Goal: Complete application form

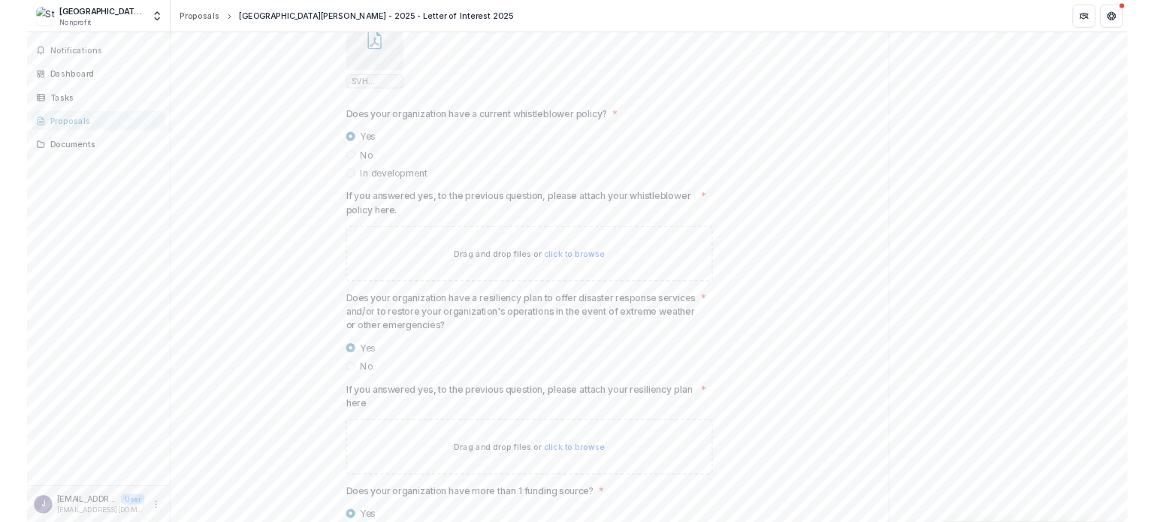
scroll to position [2930, 0]
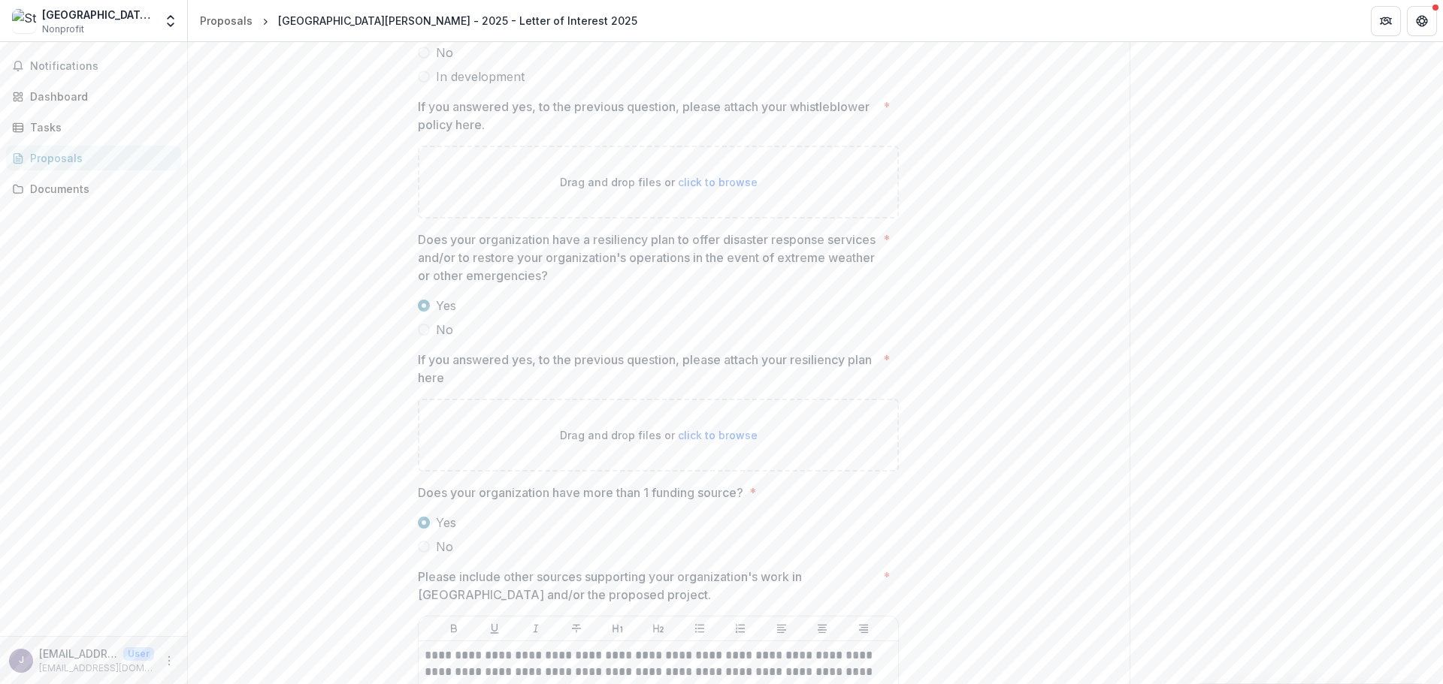
drag, startPoint x: 252, startPoint y: 241, endPoint x: 239, endPoint y: 6, distance: 235.5
click at [252, 242] on div "**********" at bounding box center [658, 661] width 941 height 6547
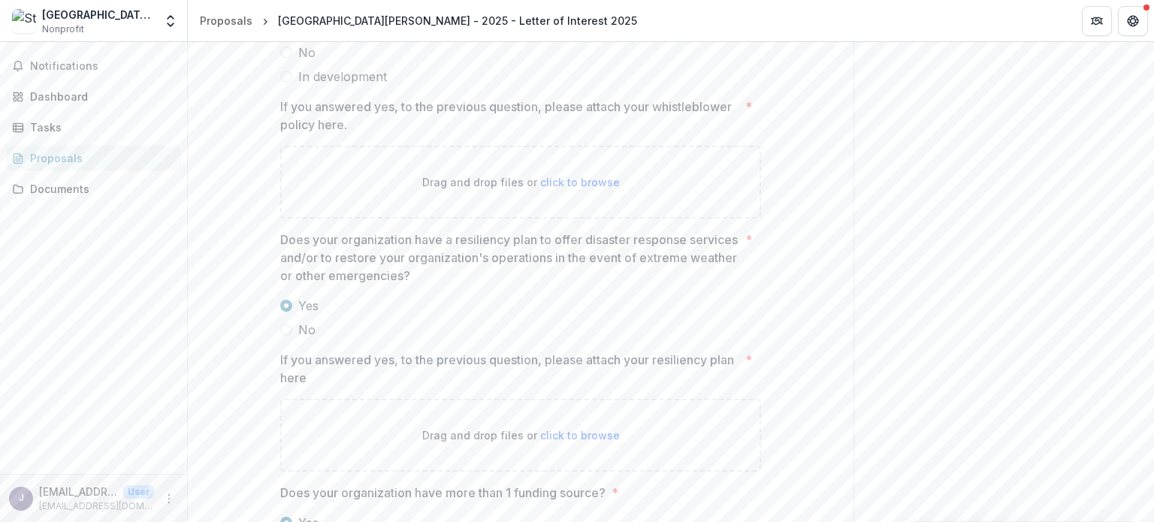
click at [606, 189] on span "click to browse" at bounding box center [580, 182] width 80 height 13
type input "**********"
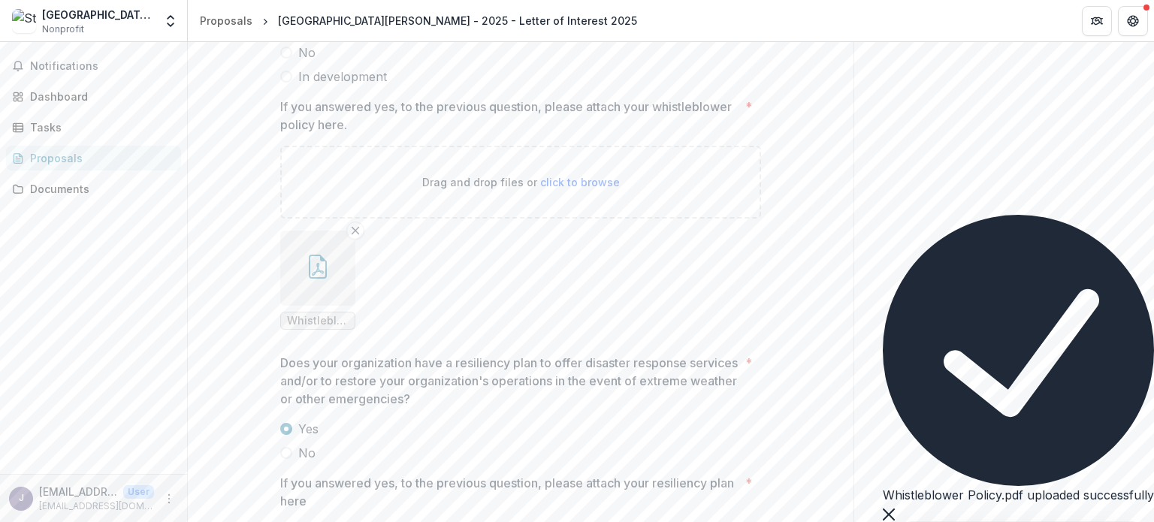
click at [895, 509] on icon "Close" at bounding box center [889, 515] width 12 height 12
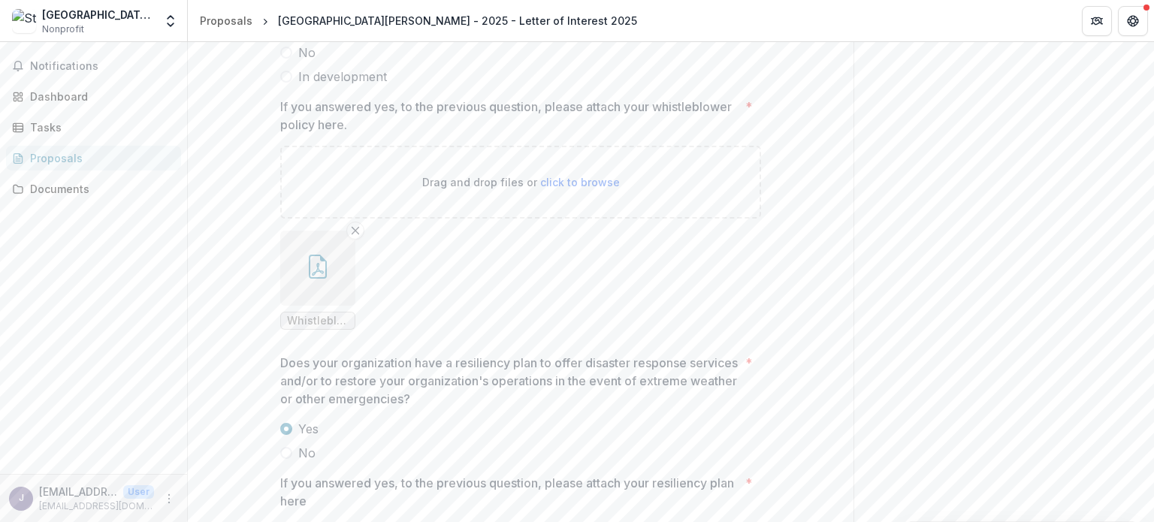
scroll to position [3081, 0]
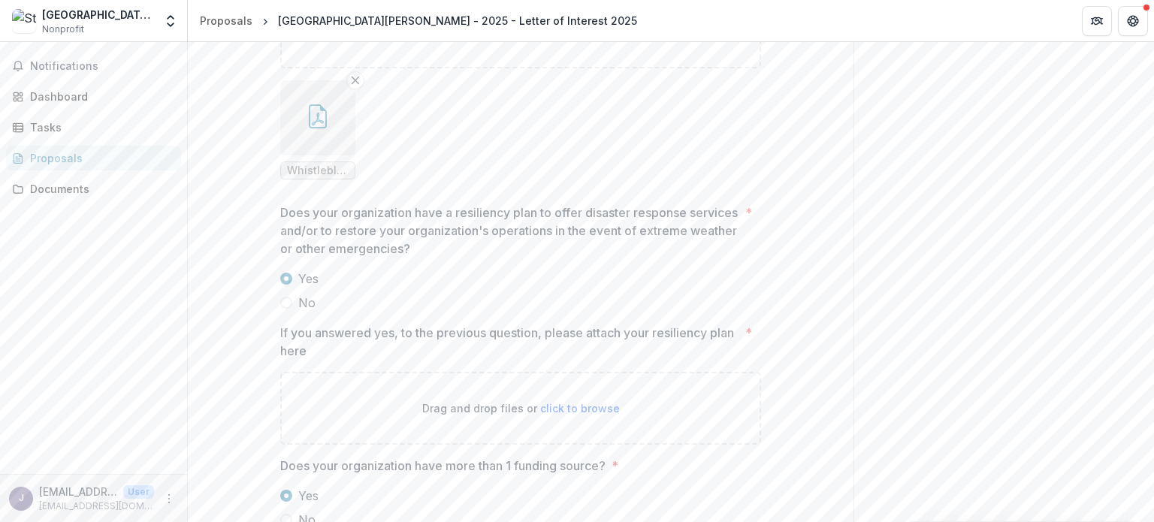
drag, startPoint x: 967, startPoint y: 338, endPoint x: 806, endPoint y: 373, distance: 164.5
click at [967, 338] on div "Send comments or questions to [PERSON_NAME] & [PERSON_NAME] Fund in the box bel…" at bounding box center [1004, 463] width 301 height 7002
click at [582, 415] on span "click to browse" at bounding box center [580, 408] width 80 height 13
type input "**********"
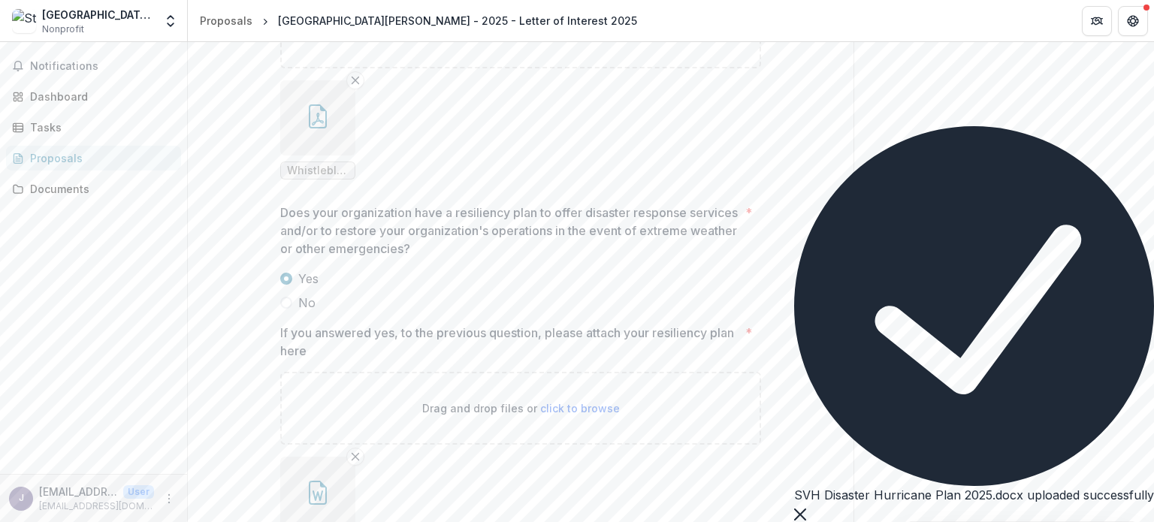
click at [806, 509] on icon "Close" at bounding box center [800, 515] width 12 height 12
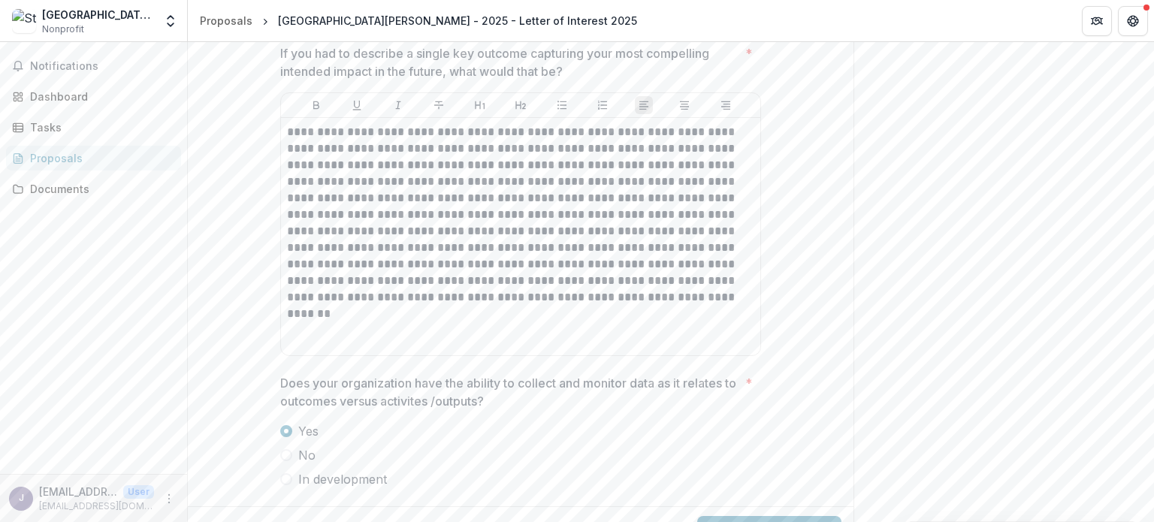
scroll to position [6657, 0]
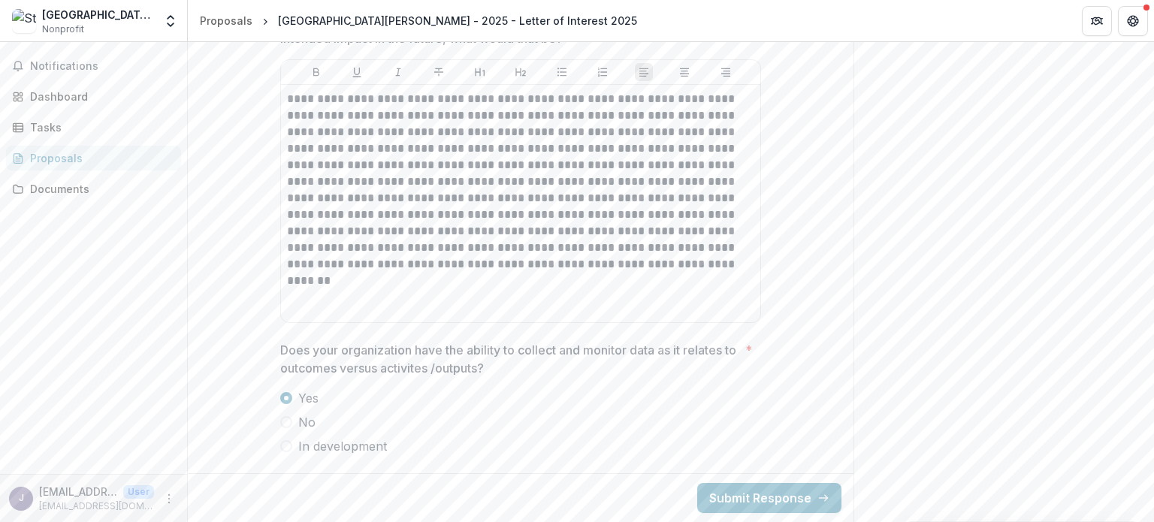
click at [748, 506] on button "Submit Response" at bounding box center [769, 498] width 144 height 30
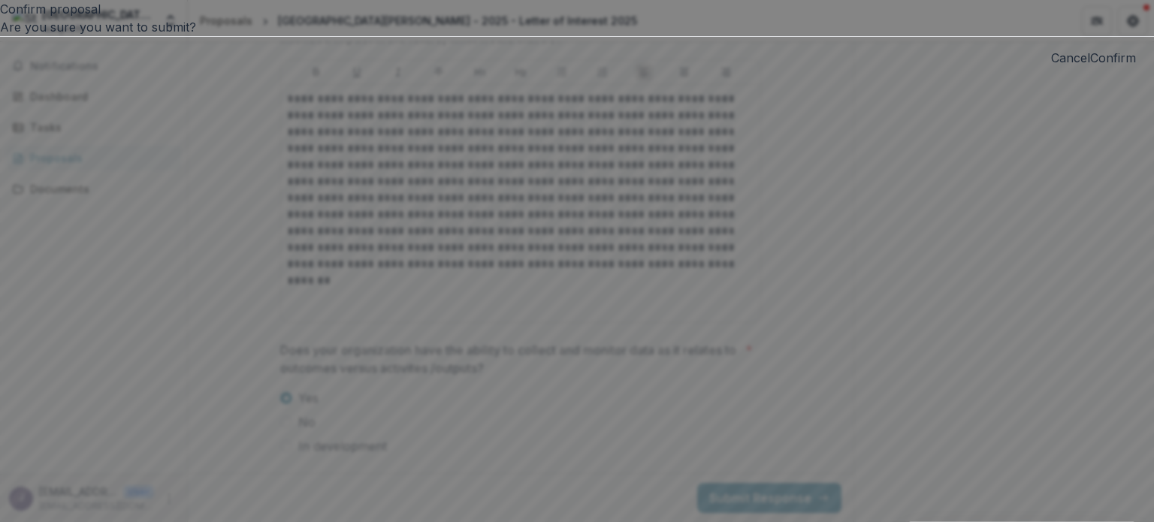
click at [1090, 67] on button "Confirm" at bounding box center [1113, 58] width 46 height 18
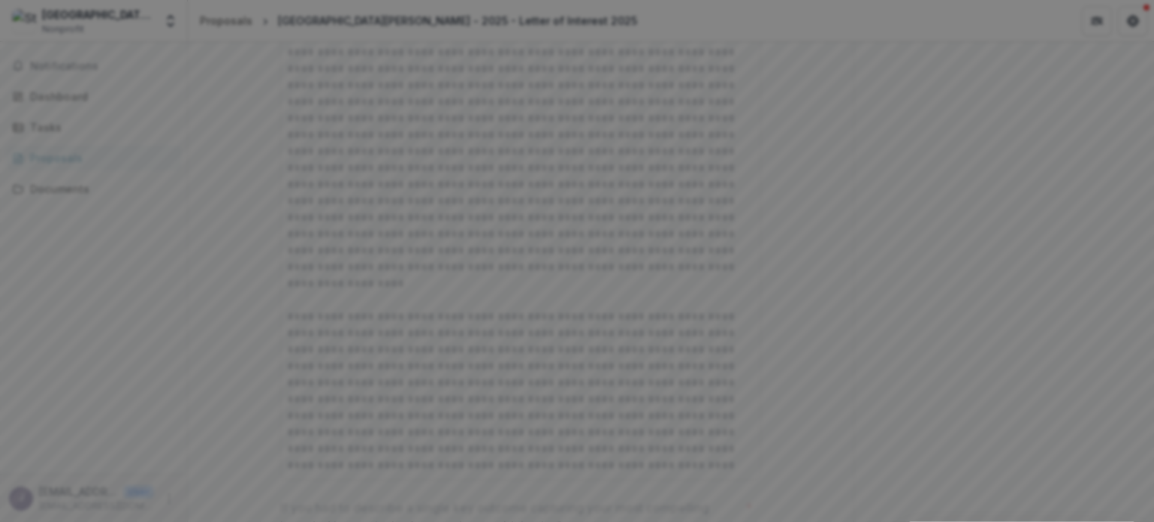
scroll to position [6705, 0]
click at [1121, 30] on button "Close" at bounding box center [1133, 18] width 24 height 24
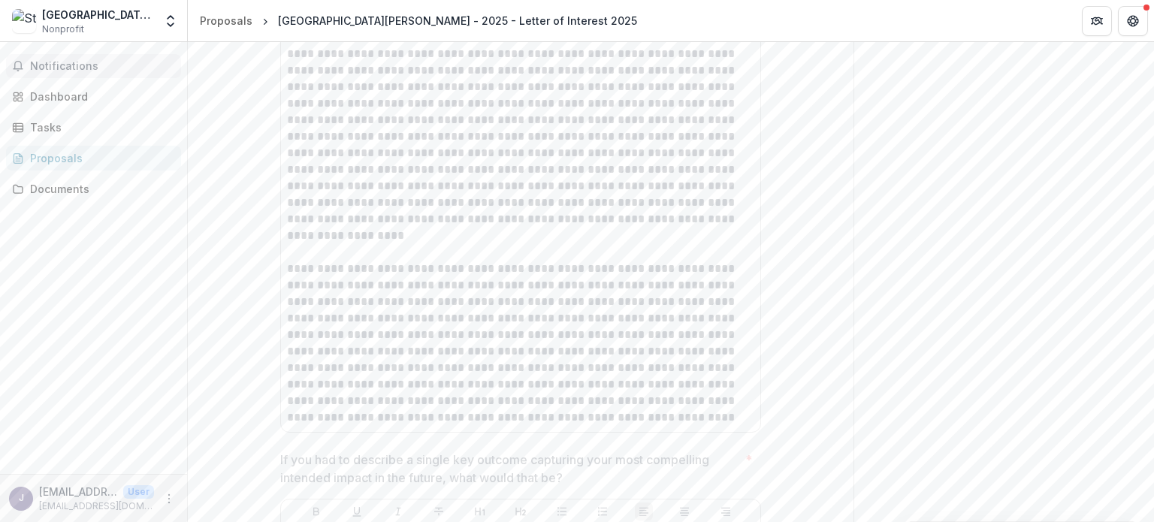
click at [72, 68] on span "Notifications" at bounding box center [102, 66] width 145 height 13
click at [87, 243] on div "Notifications Unread 0 Archived You don't have any unread notifications We'll n…" at bounding box center [93, 258] width 187 height 432
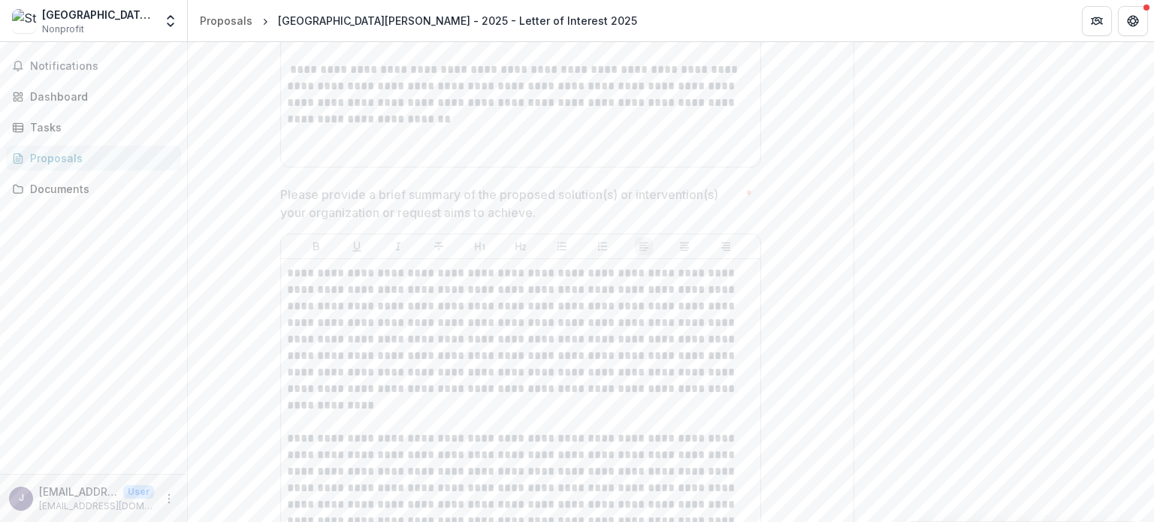
scroll to position [5803, 0]
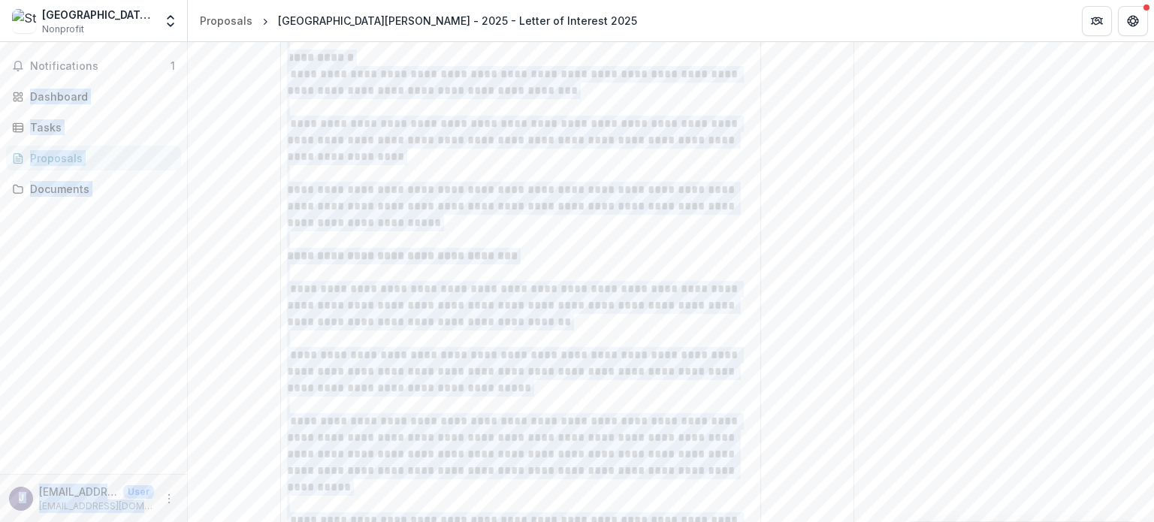
drag, startPoint x: 1153, startPoint y: 438, endPoint x: 1153, endPoint y: 0, distance: 438.0
click at [1153, 0] on div "**********" at bounding box center [577, 261] width 1154 height 522
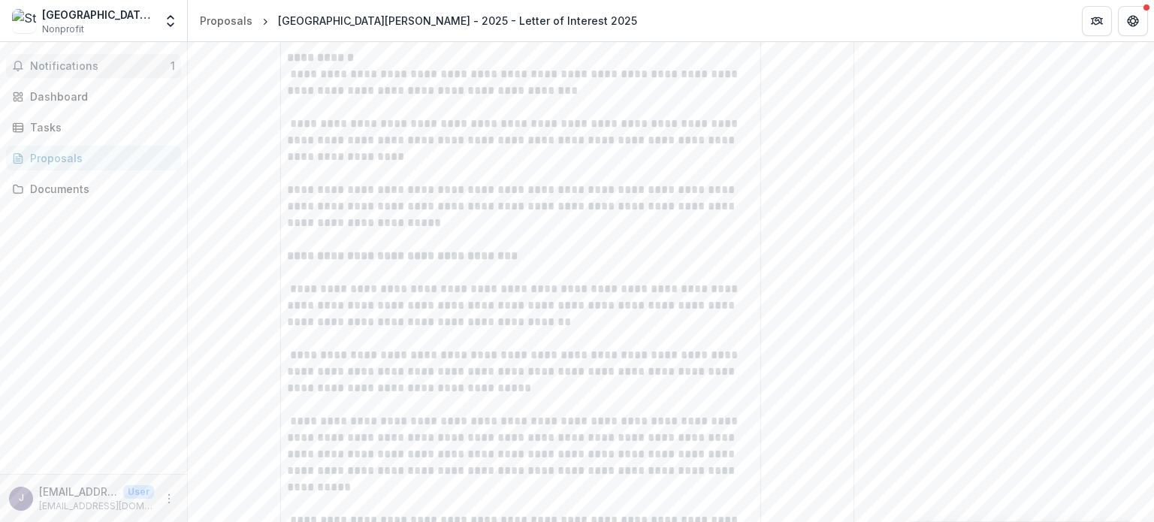
click at [55, 58] on button "Notifications 1" at bounding box center [93, 66] width 175 height 24
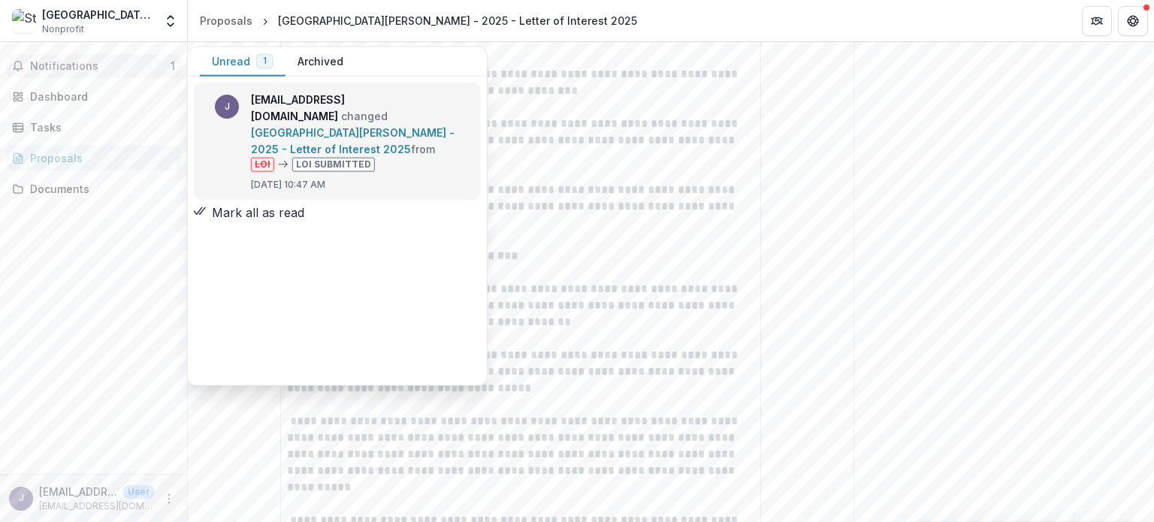
click at [370, 126] on link "[GEOGRAPHIC_DATA][PERSON_NAME] - 2025 - Letter of Interest 2025" at bounding box center [353, 140] width 204 height 29
